Goal: Task Accomplishment & Management: Complete application form

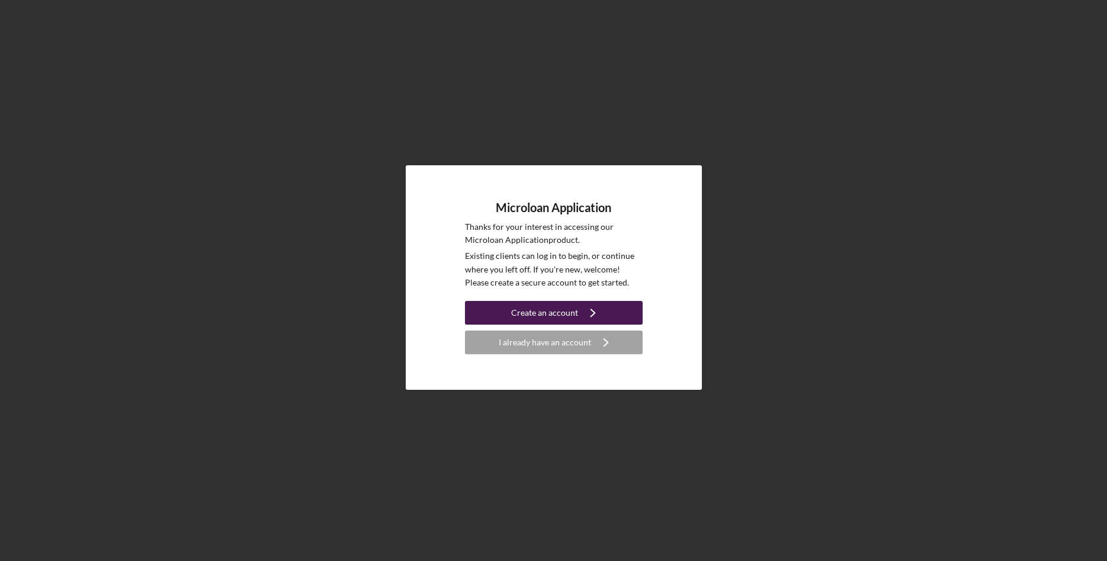
click at [582, 312] on icon "Icon/Navigate" at bounding box center [593, 313] width 30 height 30
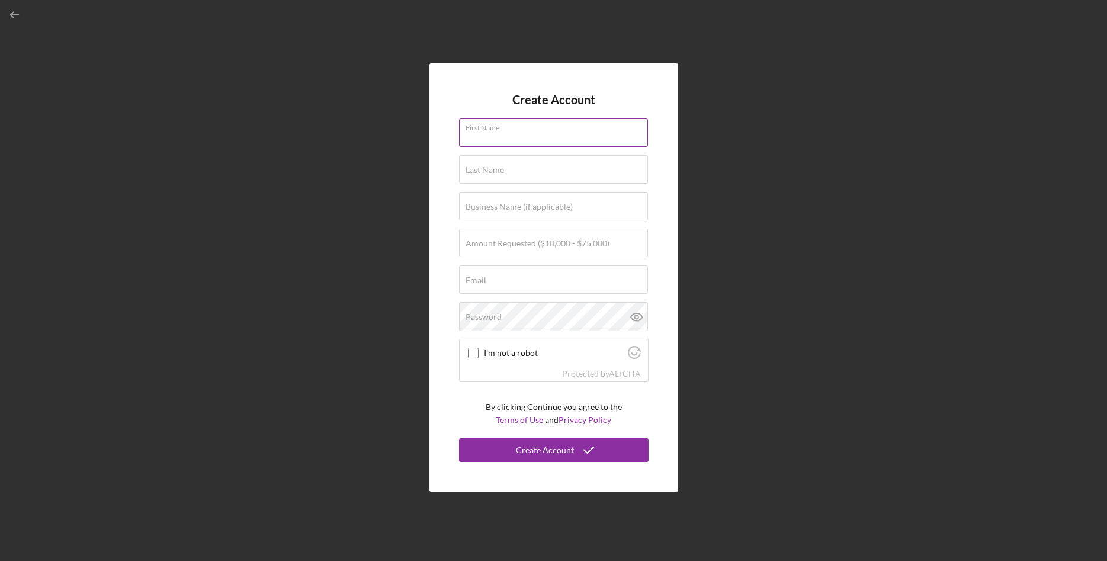
click at [541, 136] on input "First Name" at bounding box center [553, 132] width 189 height 28
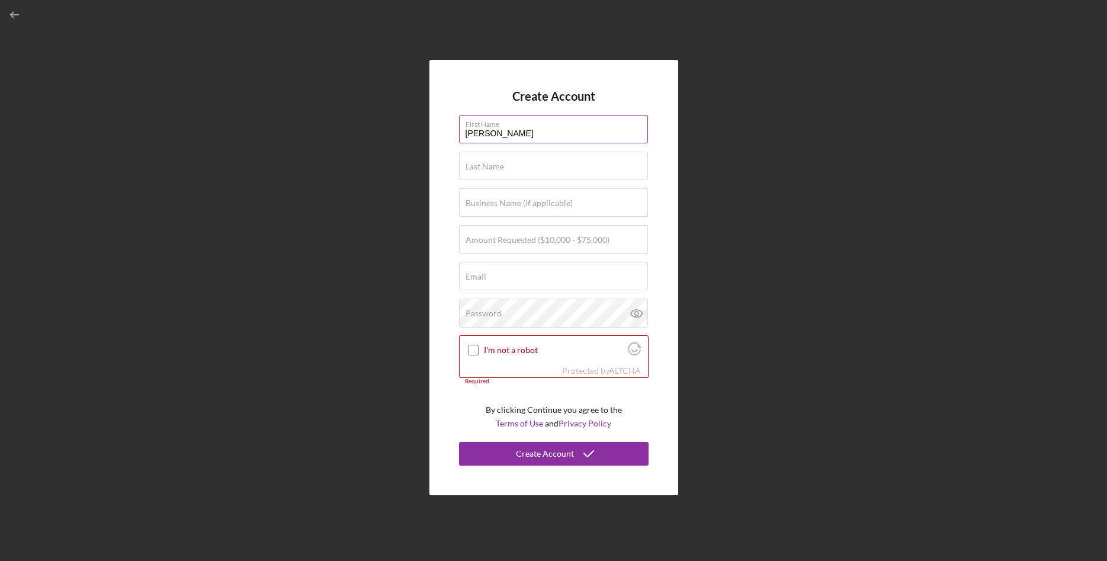
type input "[PERSON_NAME]"
click at [538, 203] on label "Business Name (if applicable)" at bounding box center [518, 202] width 107 height 9
click at [538, 203] on input "Business Name (if applicable)" at bounding box center [553, 202] width 189 height 28
type input "SARM INC"
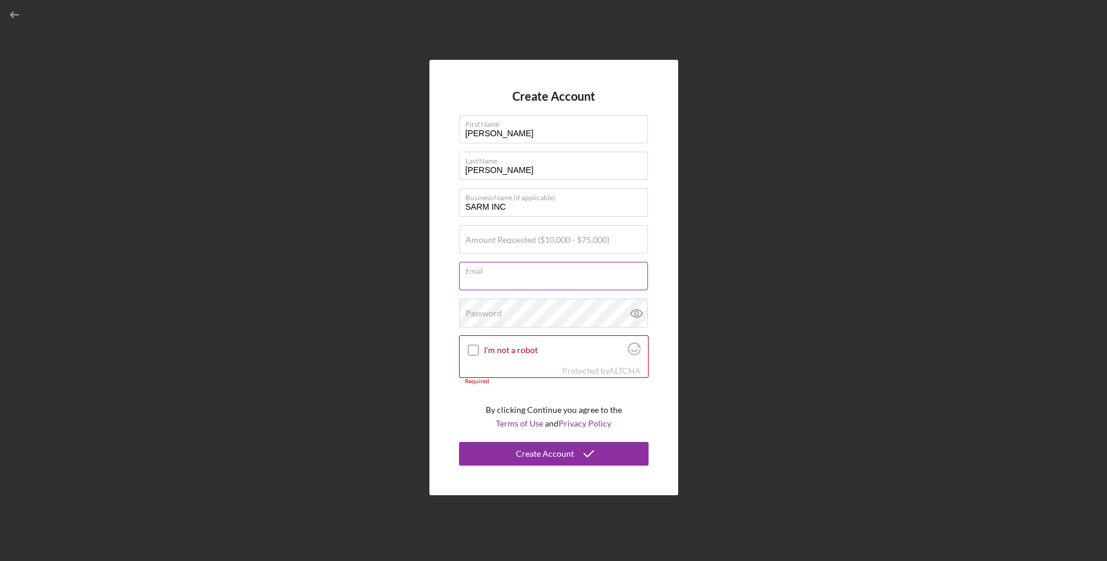
click at [576, 266] on input "Email" at bounding box center [553, 276] width 189 height 28
type input "ADIAZ@SARMINC,COM"
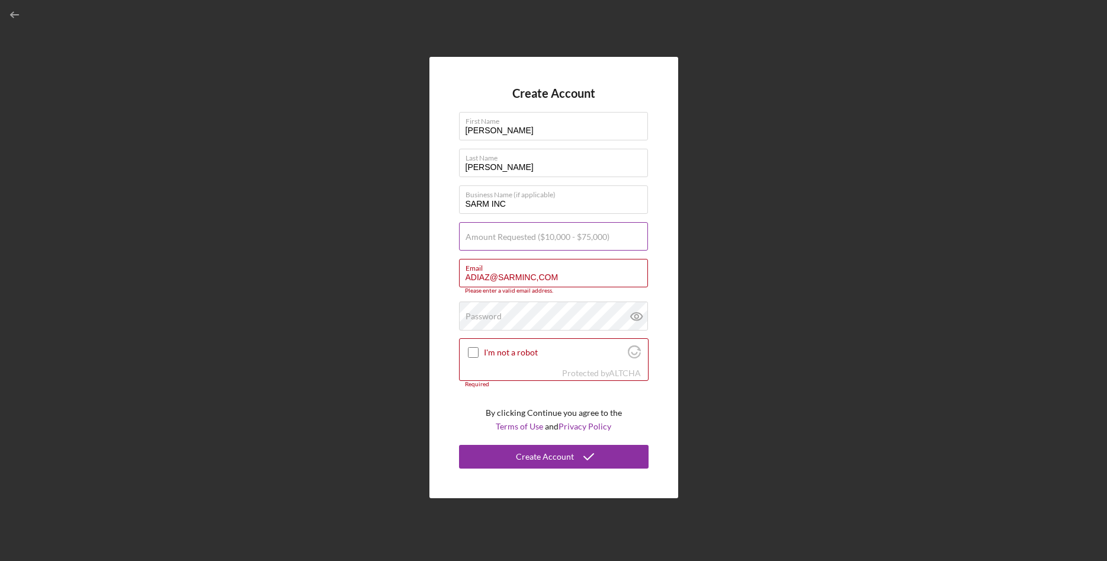
click at [508, 242] on label "Amount Requested ($10,000 - $75,000)" at bounding box center [537, 236] width 144 height 9
click at [508, 242] on input "Amount Requested ($10,000 - $75,000)" at bounding box center [553, 236] width 189 height 28
type input "$250,000"
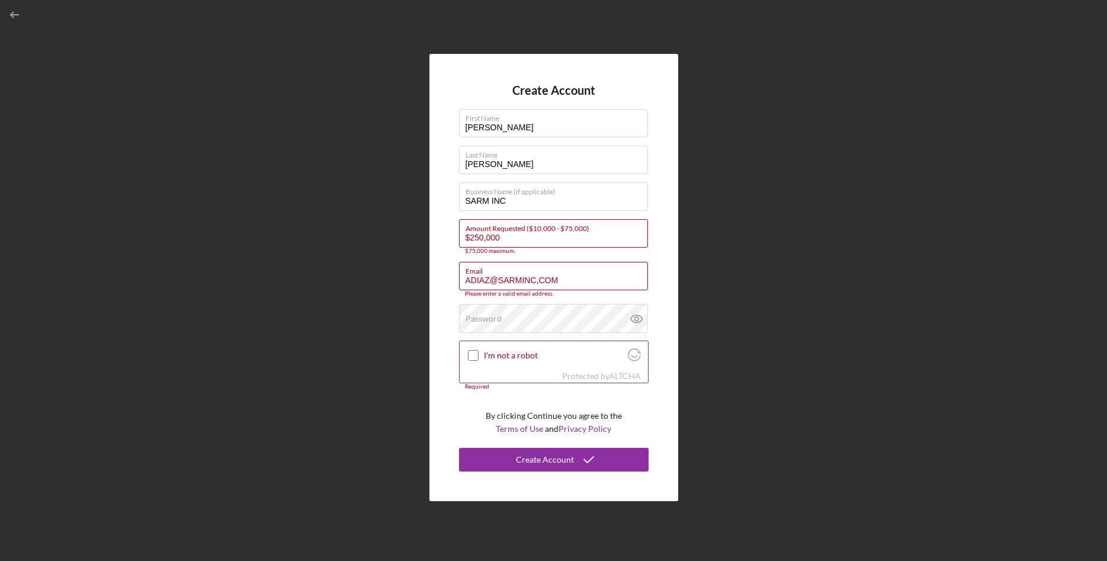
click at [471, 357] on input "I'm not a robot" at bounding box center [473, 355] width 11 height 11
click at [641, 324] on icon at bounding box center [637, 319] width 30 height 30
checkbox input "true"
